Goal: Book appointment/travel/reservation

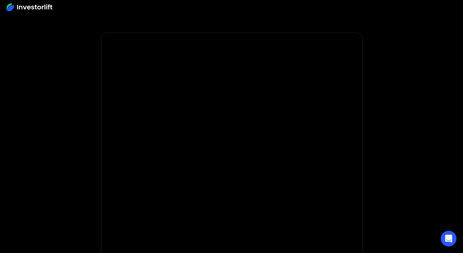
click at [99, 196] on body "* Important: Investorlift requires a minimum investment of $2,000 to join. * * …" at bounding box center [231, 195] width 463 height 391
